Goal: Navigation & Orientation: Understand site structure

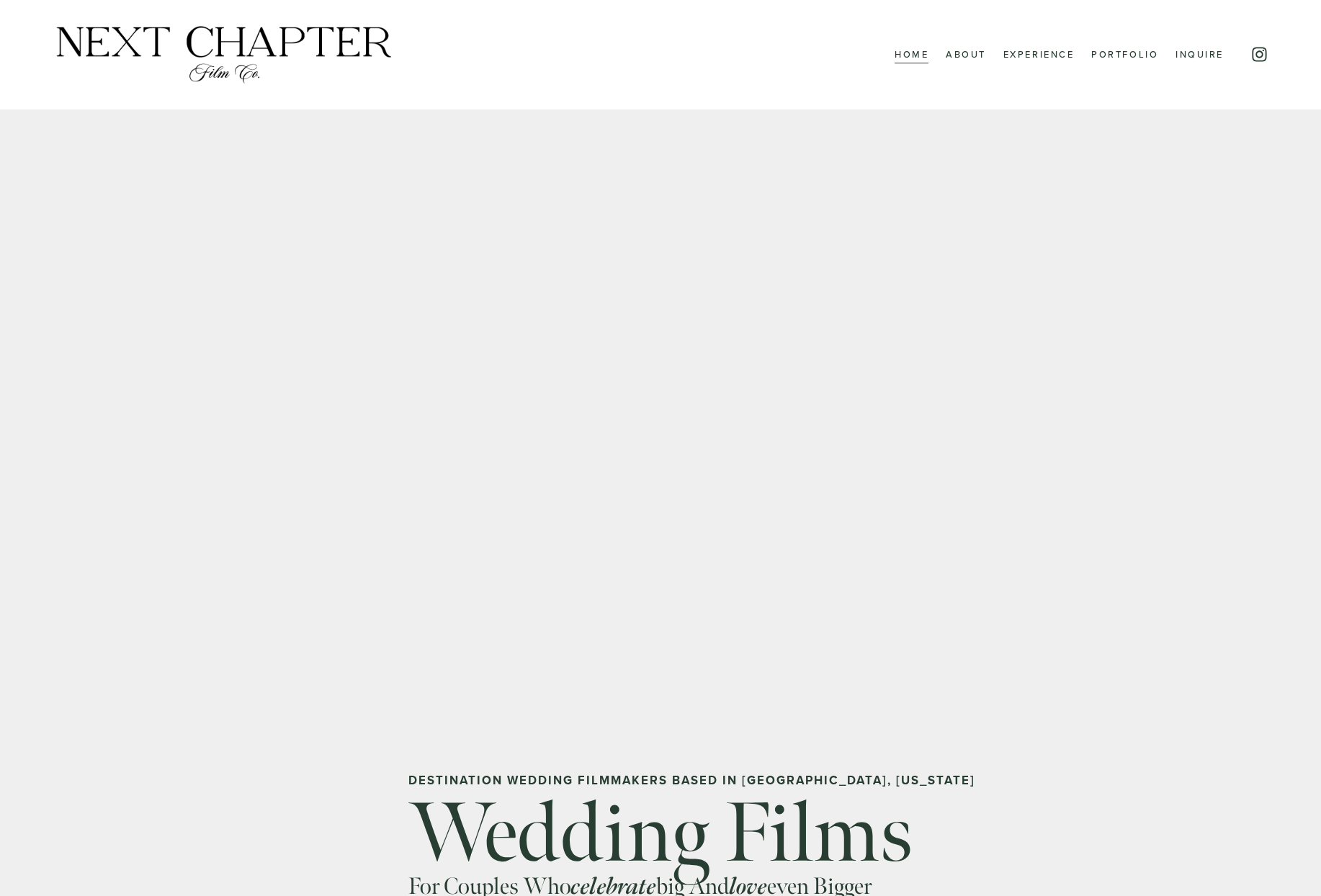
click at [1109, 55] on link "Portfolio" at bounding box center [1124, 55] width 67 height 19
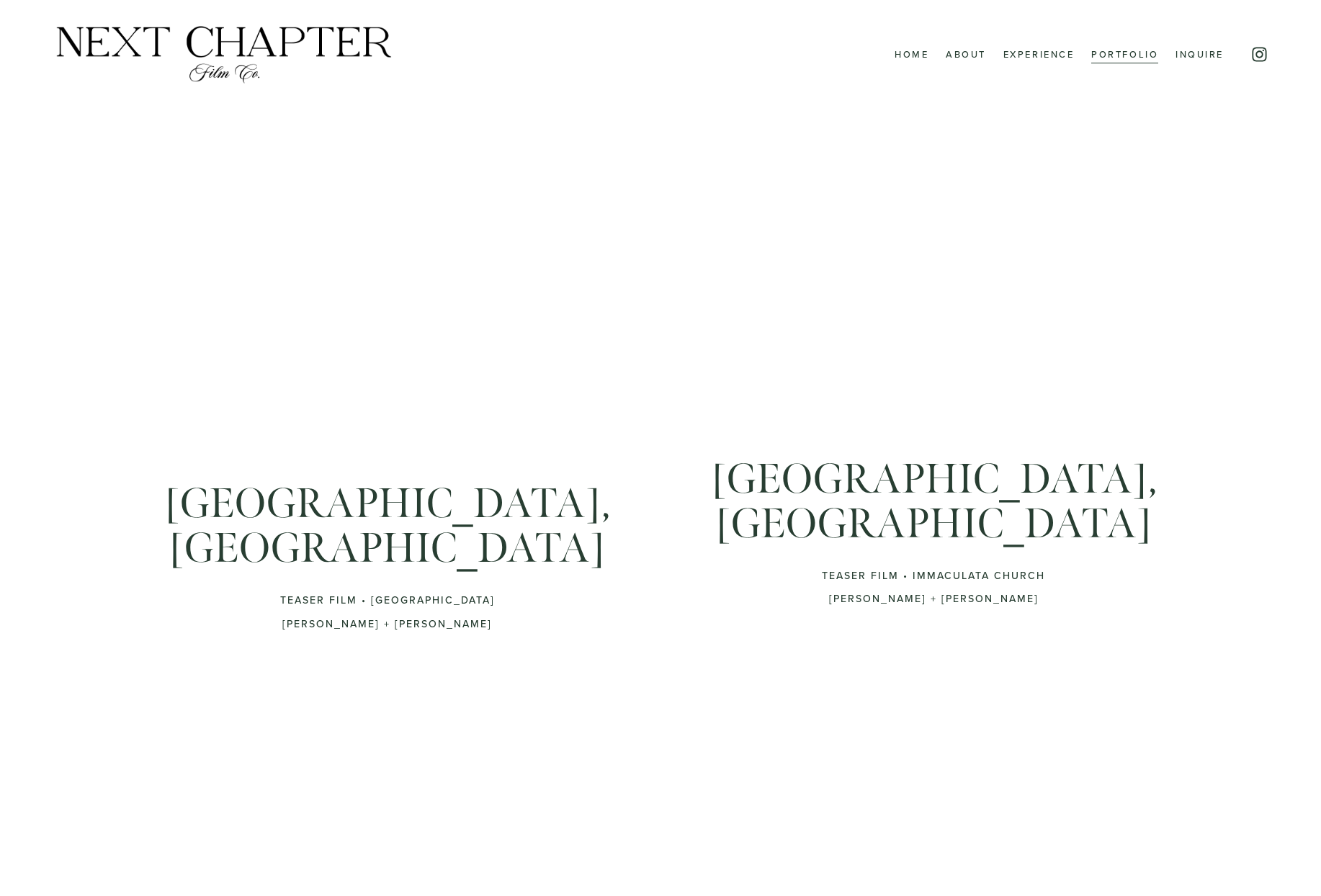
click at [1043, 58] on link "Experience" at bounding box center [1040, 55] width 71 height 19
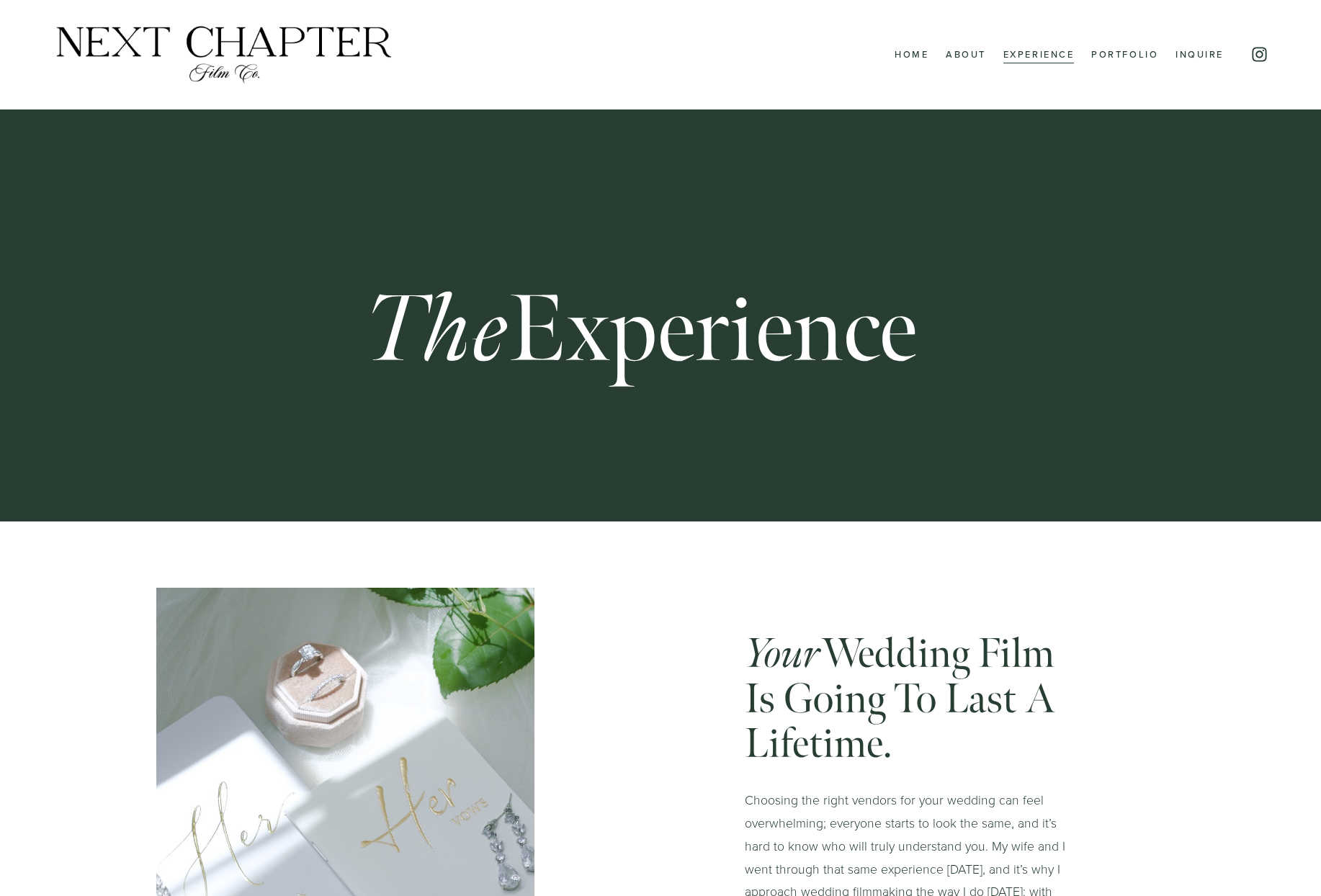
click at [956, 58] on link "About" at bounding box center [966, 55] width 40 height 19
